Goal: Task Accomplishment & Management: Complete application form

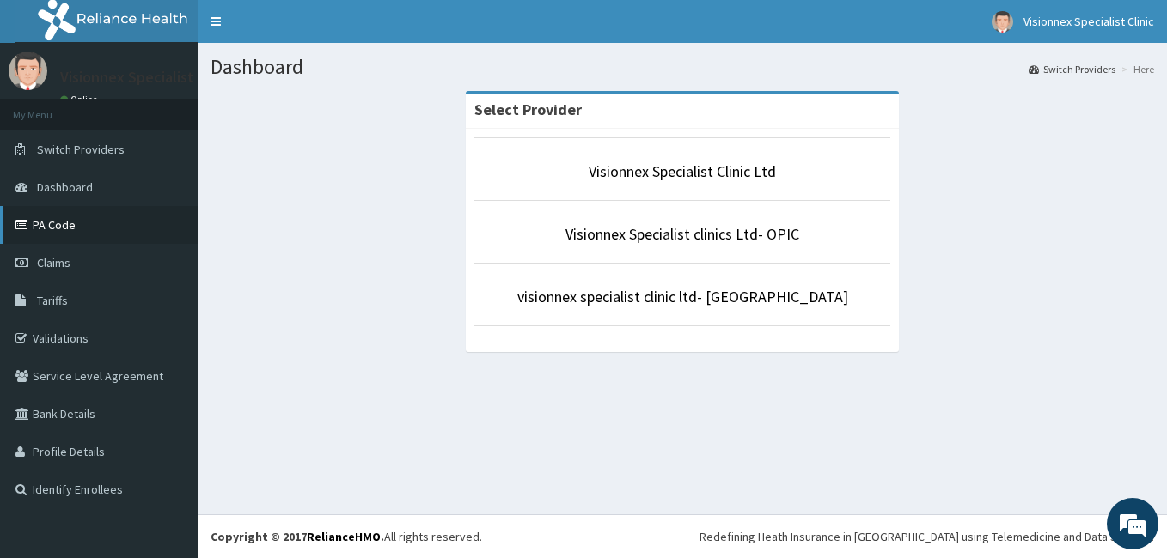
click at [64, 228] on link "PA Code" at bounding box center [99, 225] width 198 height 38
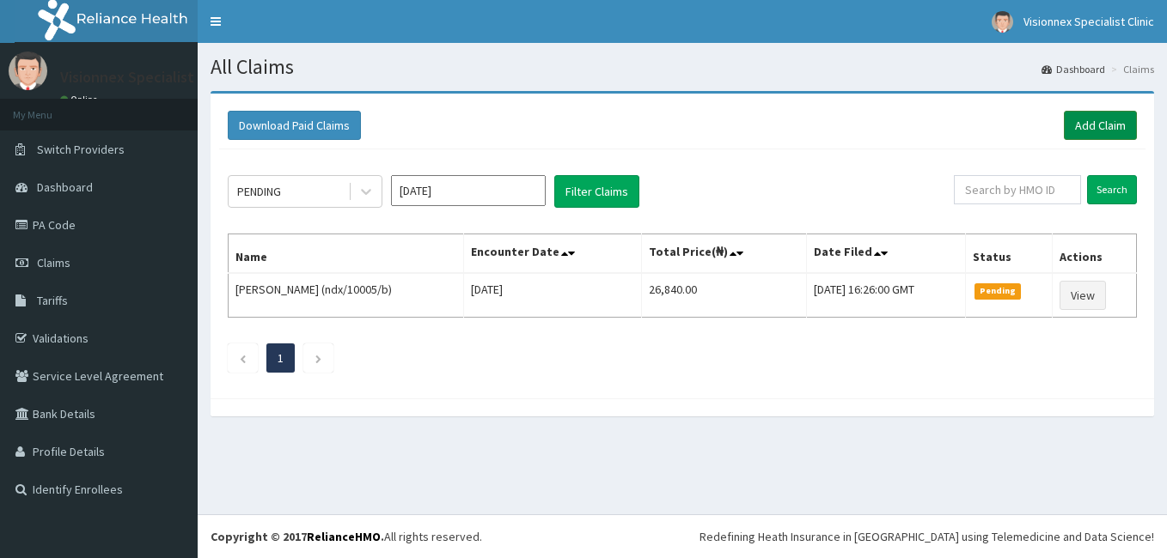
click at [1106, 129] on link "Add Claim" at bounding box center [1100, 125] width 73 height 29
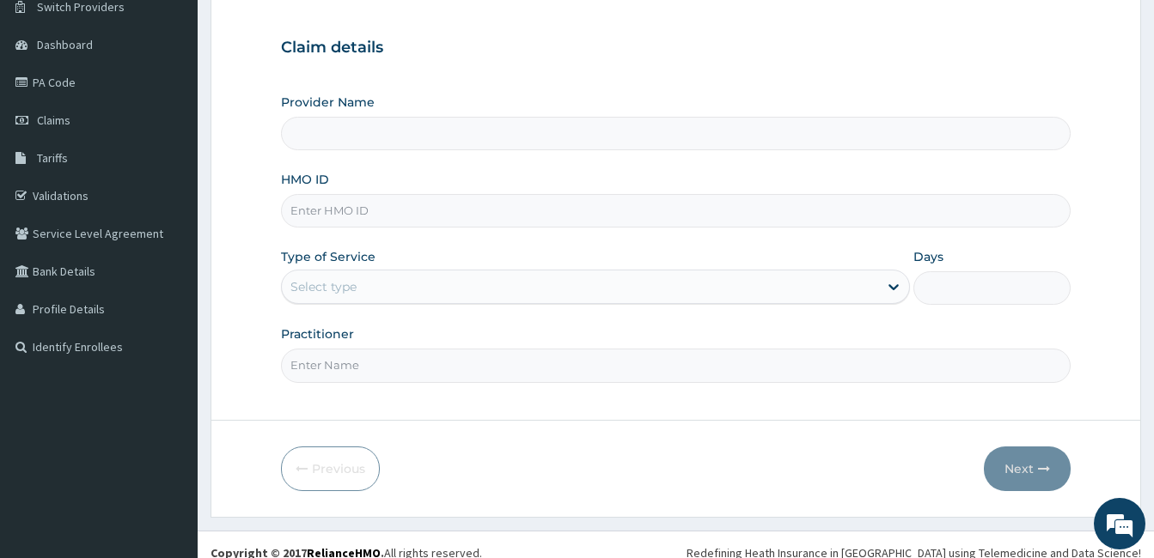
scroll to position [159, 0]
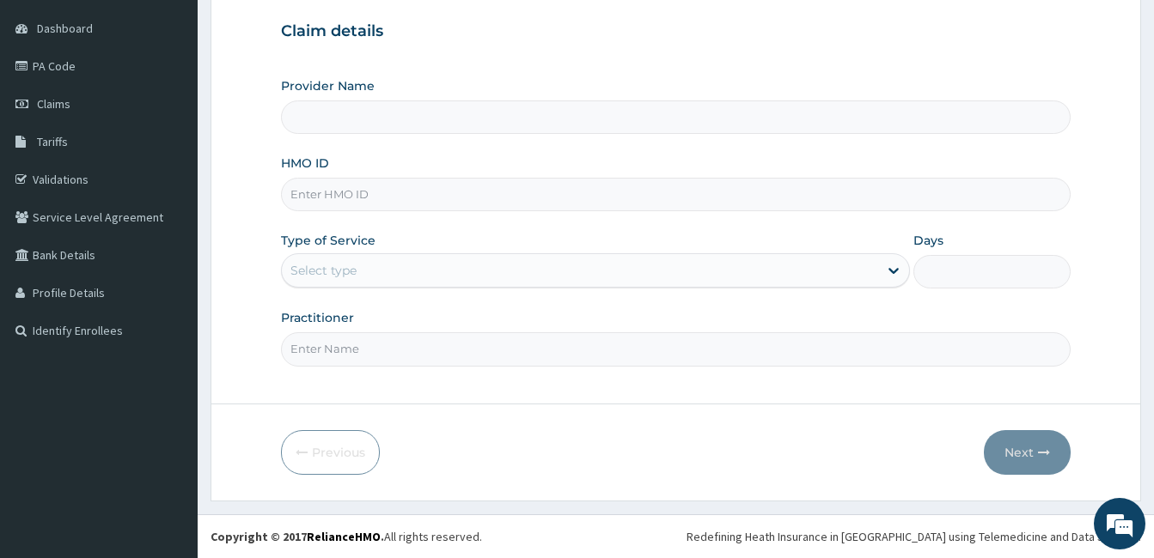
click at [454, 282] on div "Select type" at bounding box center [580, 270] width 596 height 27
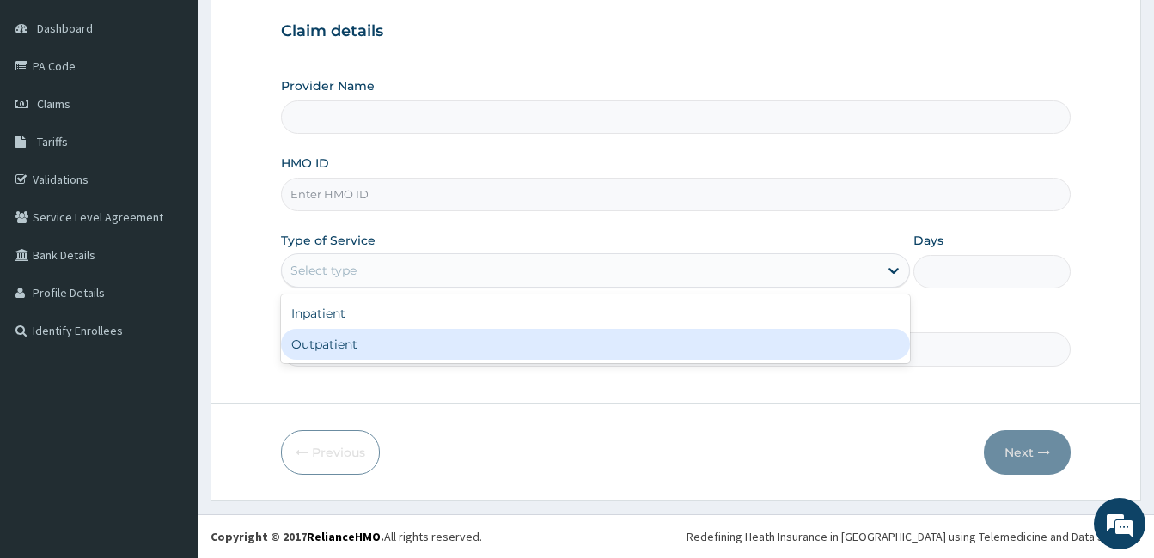
click at [387, 339] on div "Outpatient" at bounding box center [595, 344] width 629 height 31
type input "1"
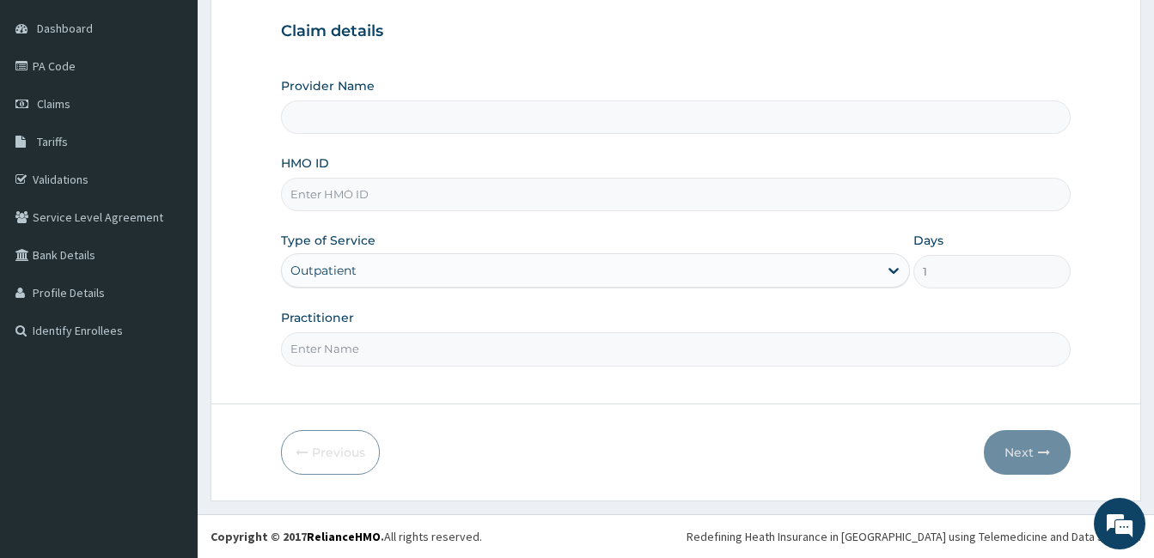
click at [442, 195] on input "HMO ID" at bounding box center [675, 195] width 789 height 34
type input "Visionnex Specialist Clinic Ltd"
type input "rmn/10091/a"
click at [353, 349] on input "Practitioner" at bounding box center [675, 349] width 789 height 34
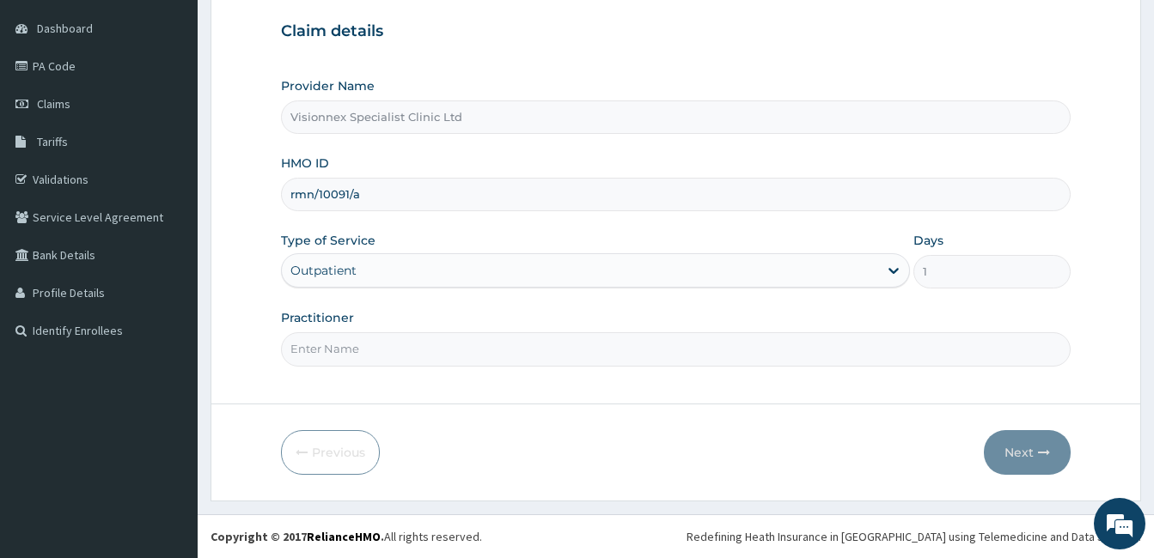
type input "DR. FAVOUR"
click at [1009, 459] on button "Next" at bounding box center [1027, 452] width 87 height 45
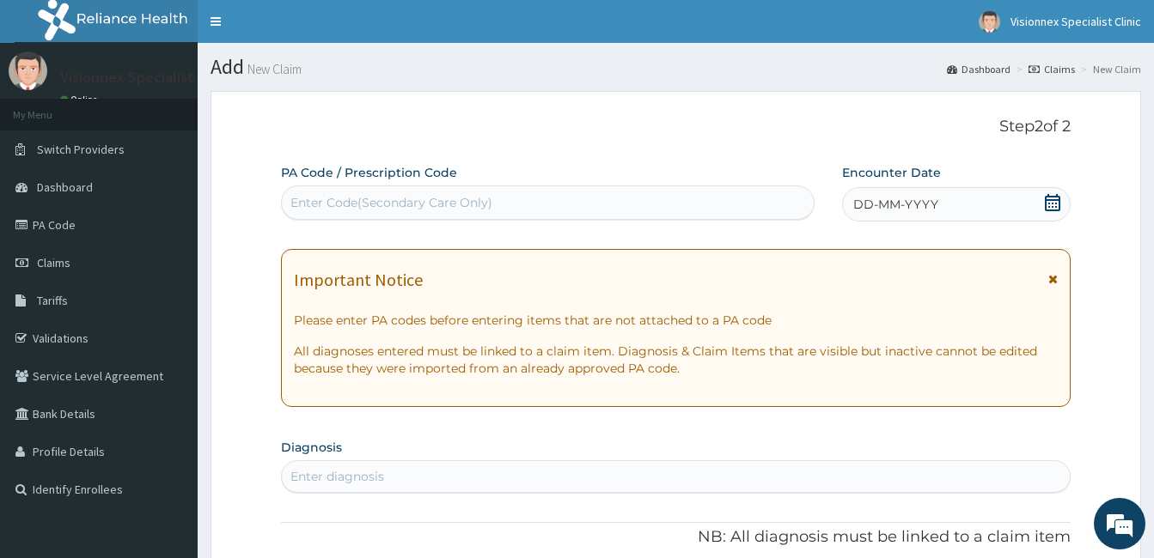
click at [536, 204] on div "Enter Code(Secondary Care Only)" at bounding box center [548, 202] width 532 height 27
drag, startPoint x: 389, startPoint y: 193, endPoint x: 375, endPoint y: 202, distance: 16.9
click at [375, 202] on div "Enter Code(Secondary Care Only)" at bounding box center [391, 202] width 202 height 17
paste input "PA/97AA71"
type input "PA/97AA71"
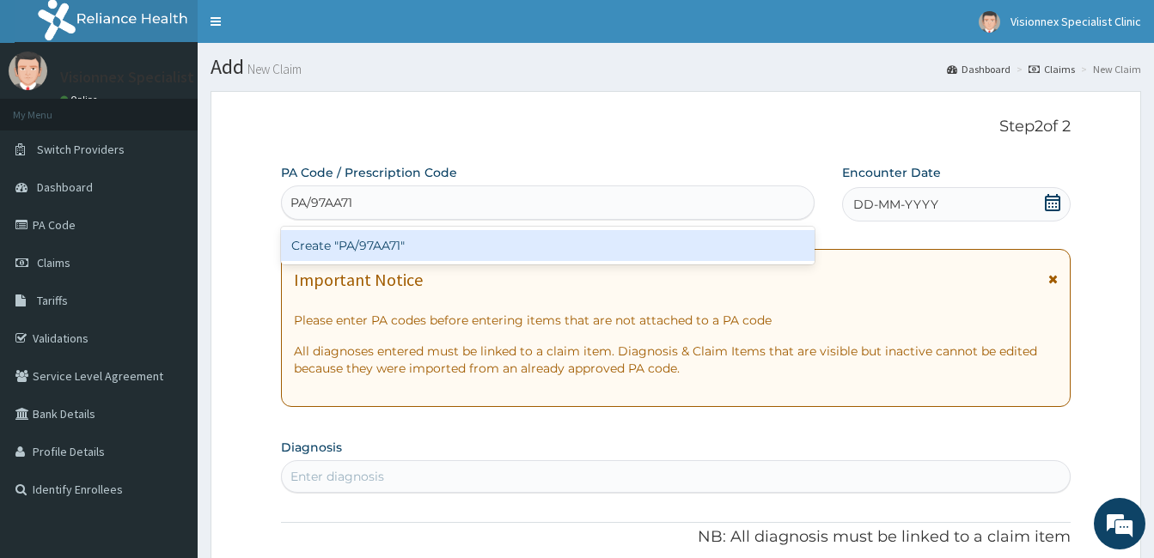
click at [393, 247] on div "Create "PA/97AA71"" at bounding box center [547, 245] width 533 height 31
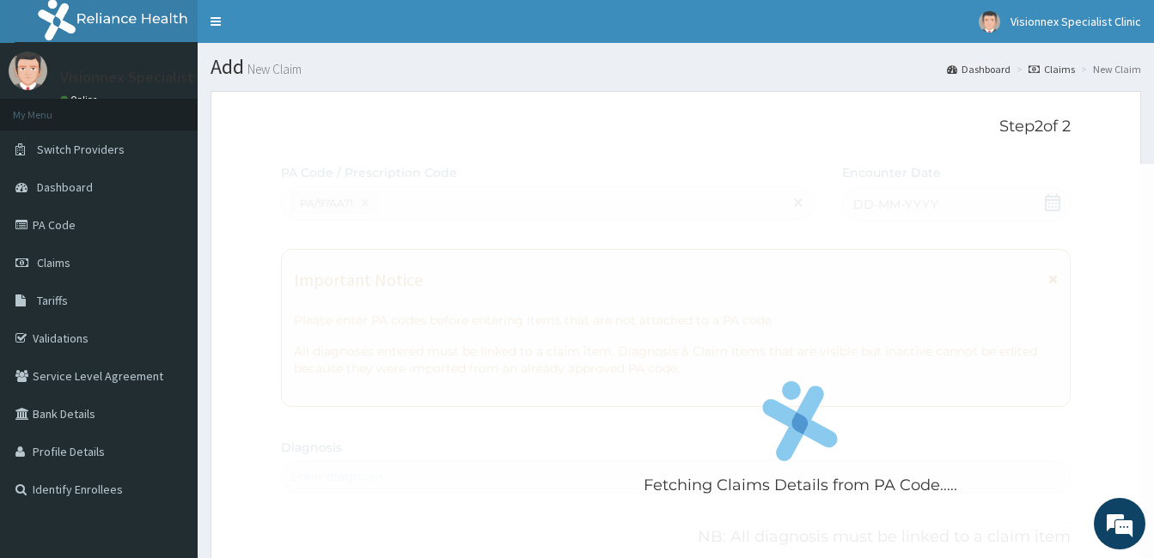
scroll to position [791, 0]
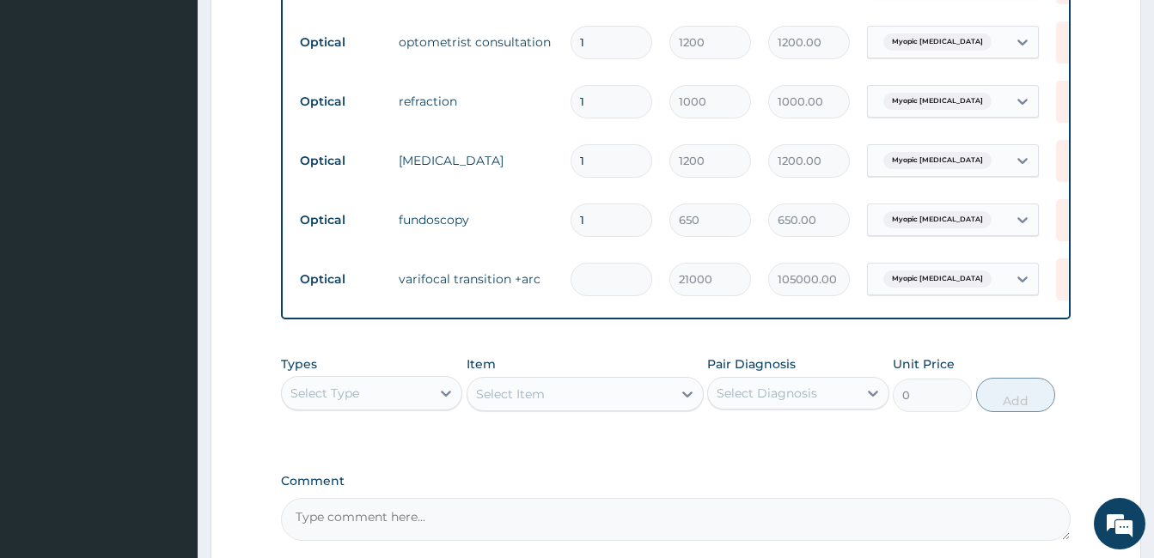
type input "0.00"
type input "1"
type input "21000.00"
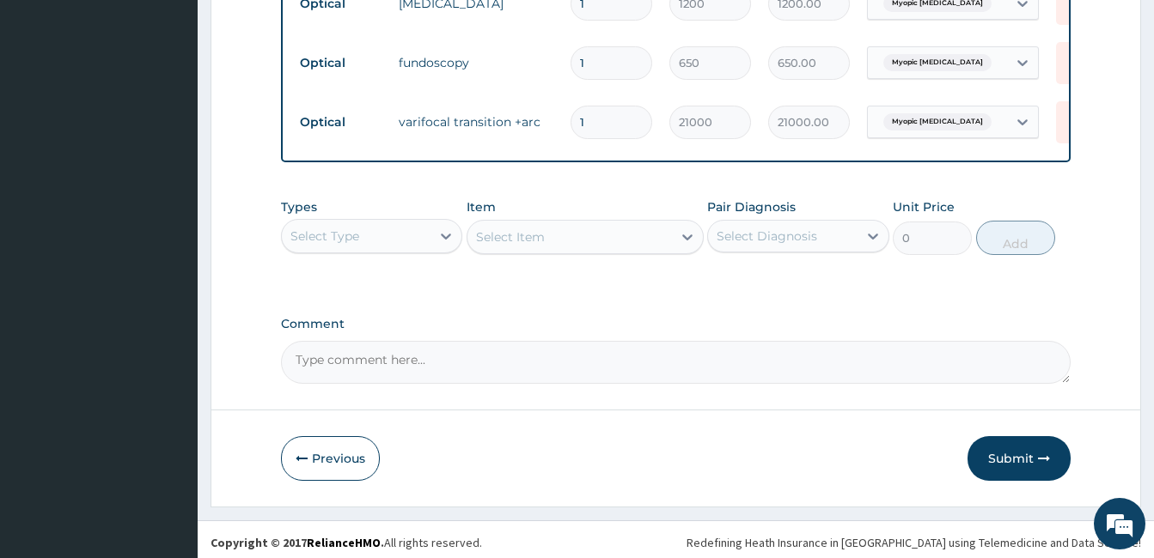
scroll to position [963, 0]
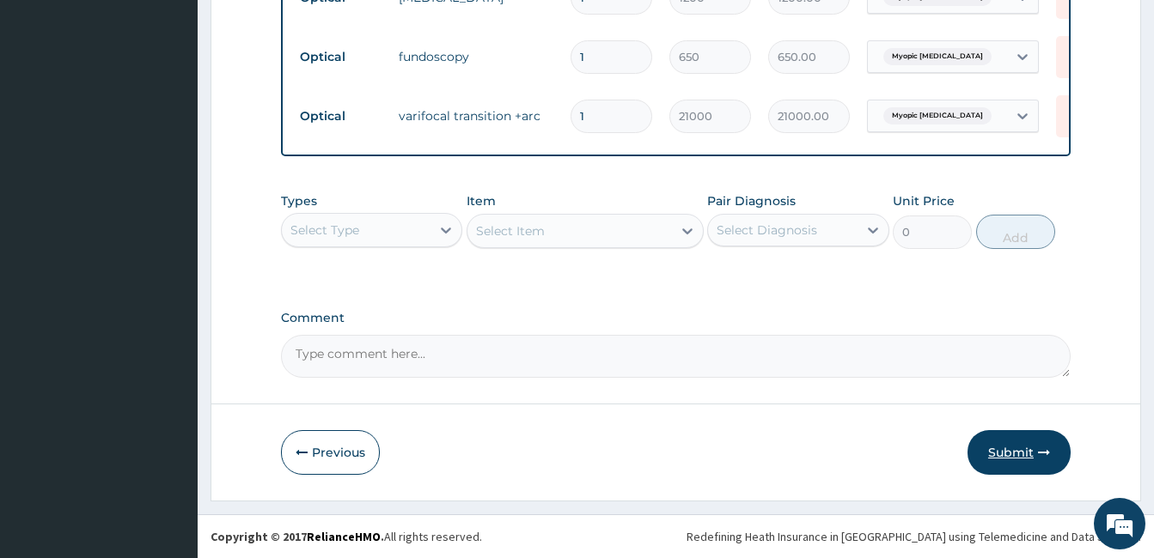
type input "1"
click at [1004, 457] on button "Submit" at bounding box center [1018, 452] width 103 height 45
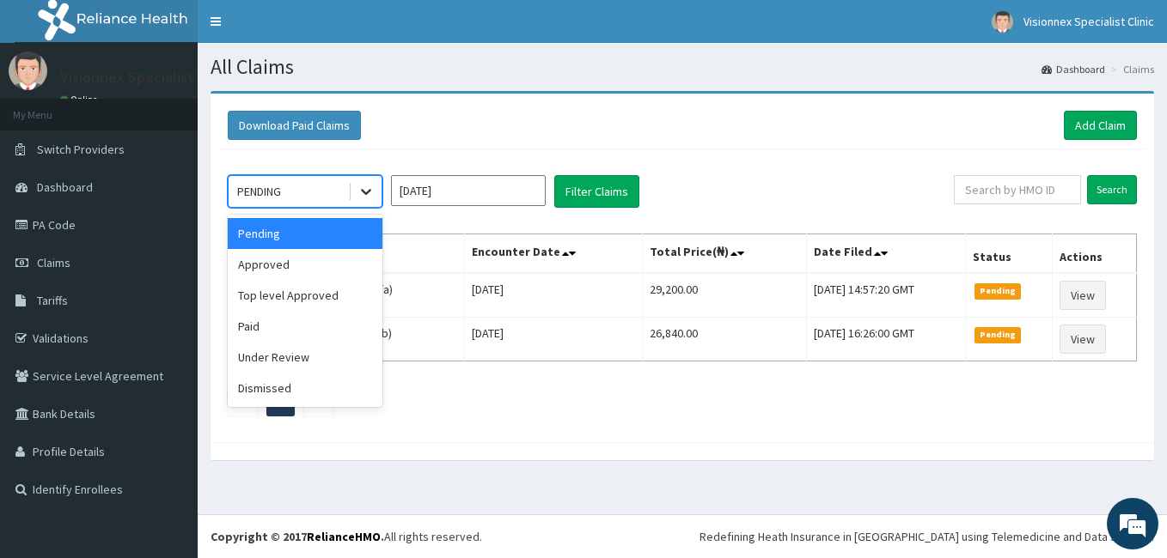
click at [369, 188] on icon at bounding box center [365, 191] width 17 height 17
click at [257, 323] on div "Paid" at bounding box center [305, 326] width 155 height 31
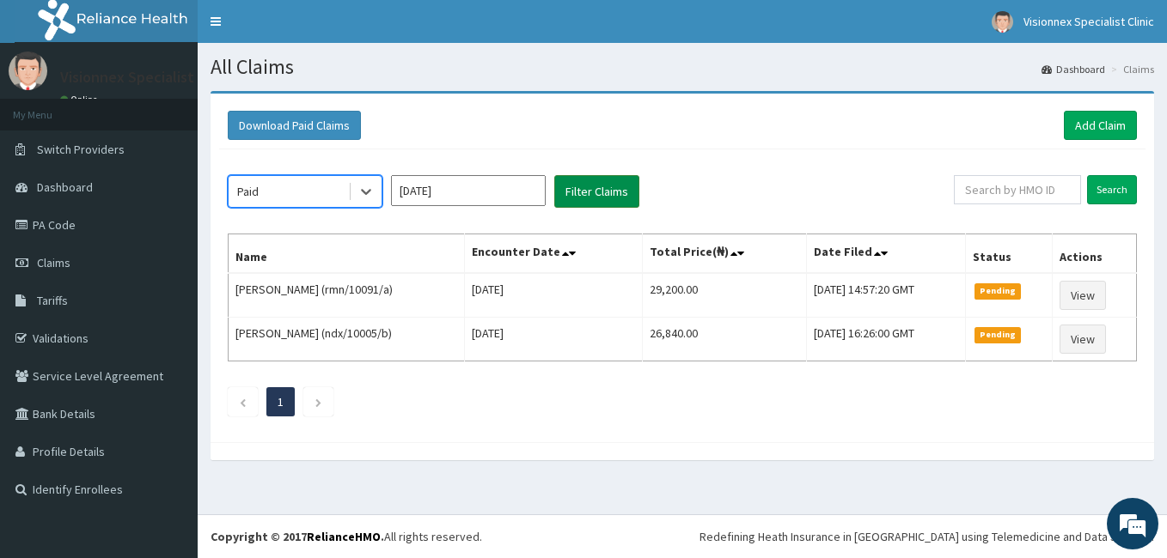
click at [590, 200] on button "Filter Claims" at bounding box center [596, 191] width 85 height 33
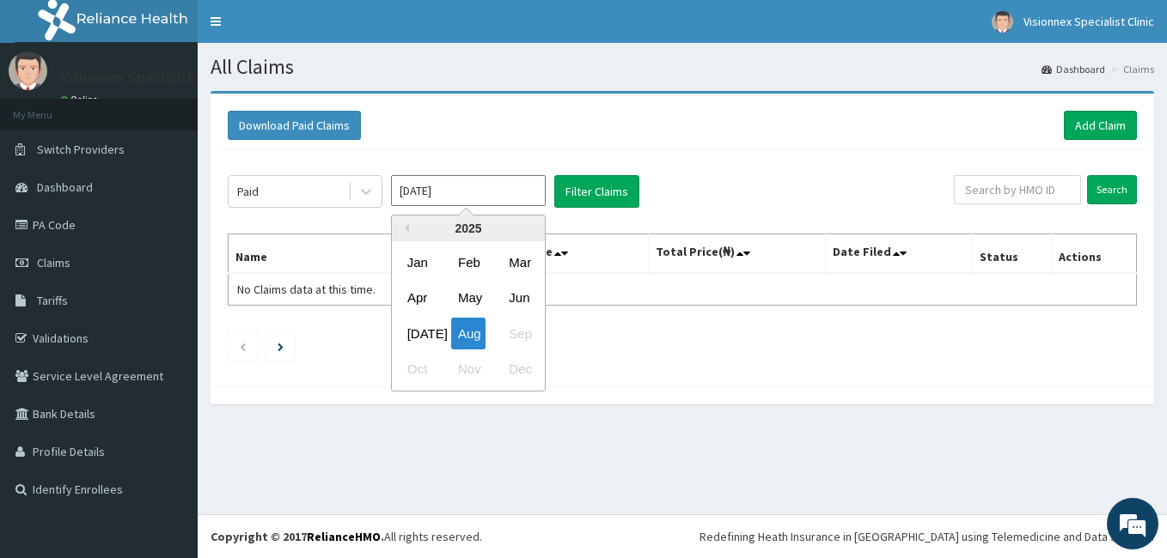
click at [539, 182] on input "[DATE]" at bounding box center [468, 190] width 155 height 31
click at [423, 329] on div "[DATE]" at bounding box center [417, 334] width 34 height 32
type input "[DATE]"
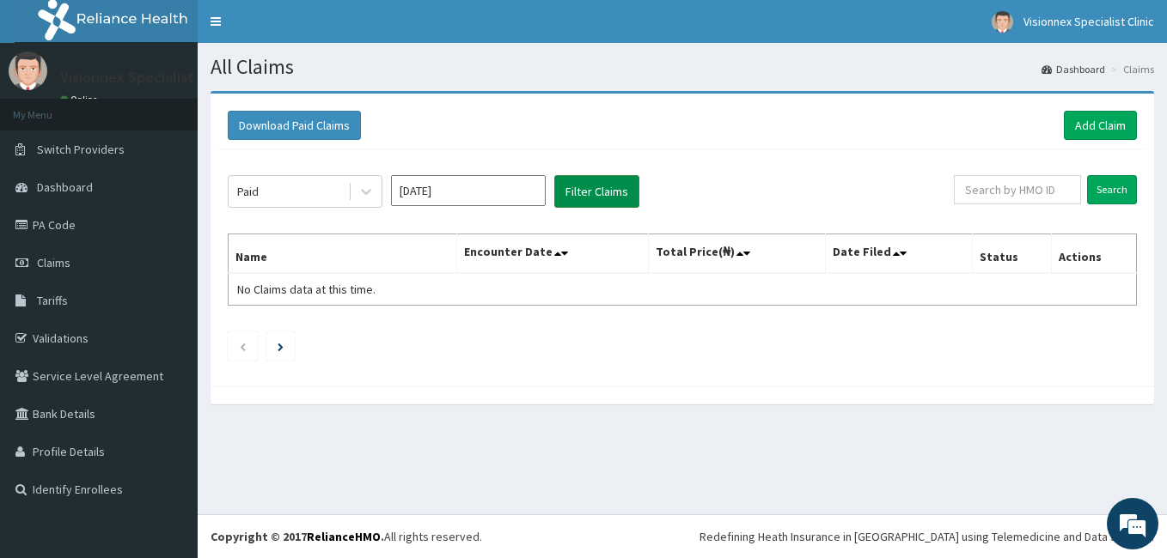
click at [617, 182] on button "Filter Claims" at bounding box center [596, 191] width 85 height 33
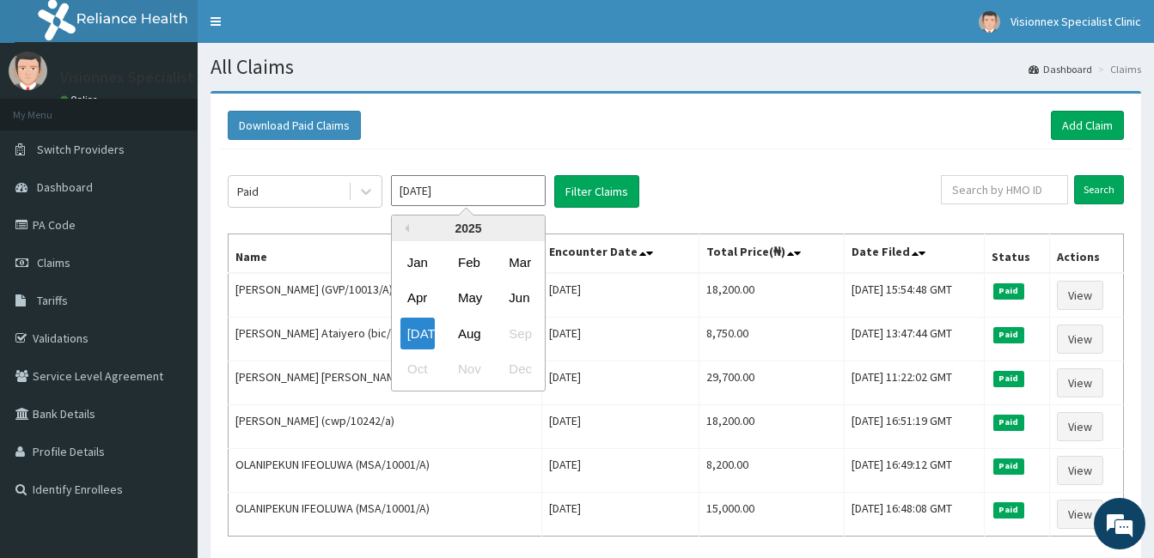
click at [524, 198] on input "[DATE]" at bounding box center [468, 190] width 155 height 31
click at [326, 198] on div "Paid" at bounding box center [288, 191] width 119 height 27
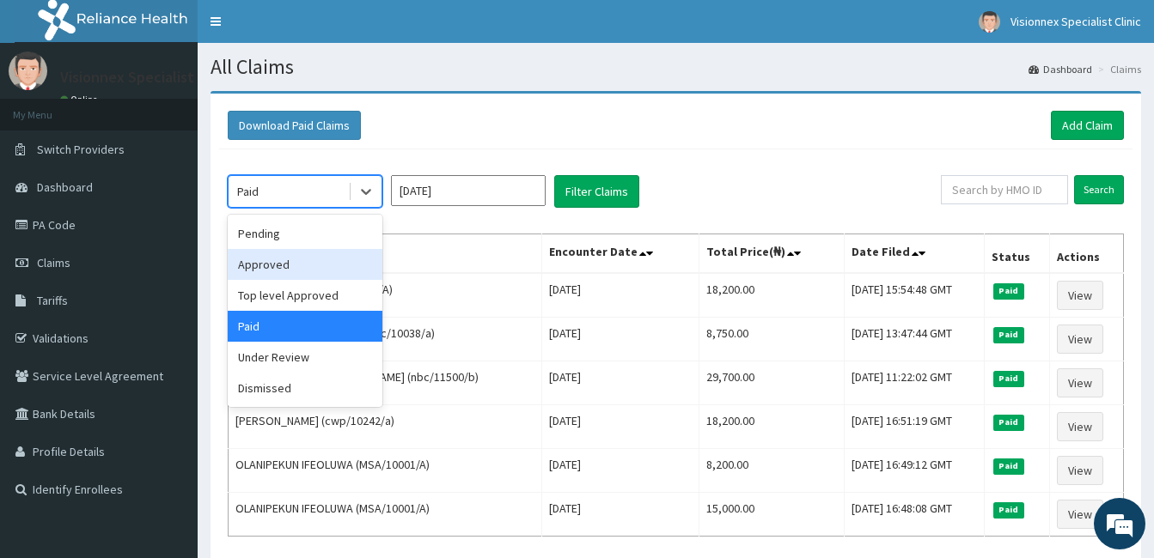
click at [287, 264] on div "Approved" at bounding box center [305, 264] width 155 height 31
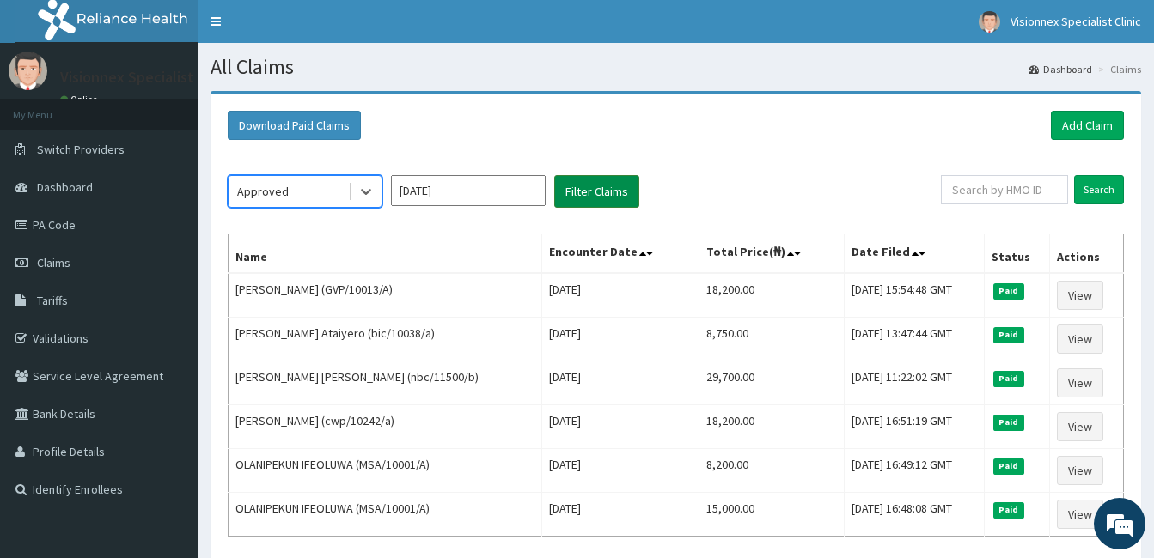
click at [573, 180] on button "Filter Claims" at bounding box center [596, 191] width 85 height 33
